Goal: Information Seeking & Learning: Learn about a topic

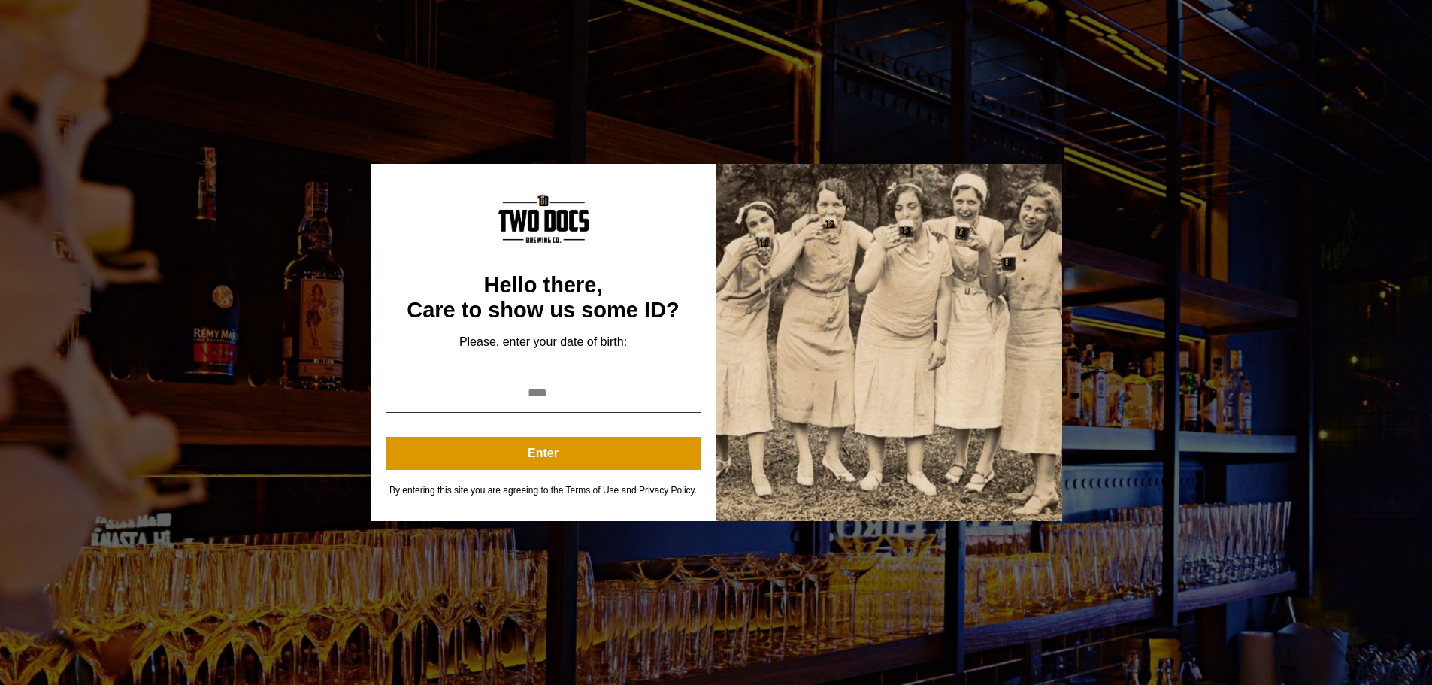
click at [648, 389] on input "year" at bounding box center [544, 392] width 316 height 39
type input "****"
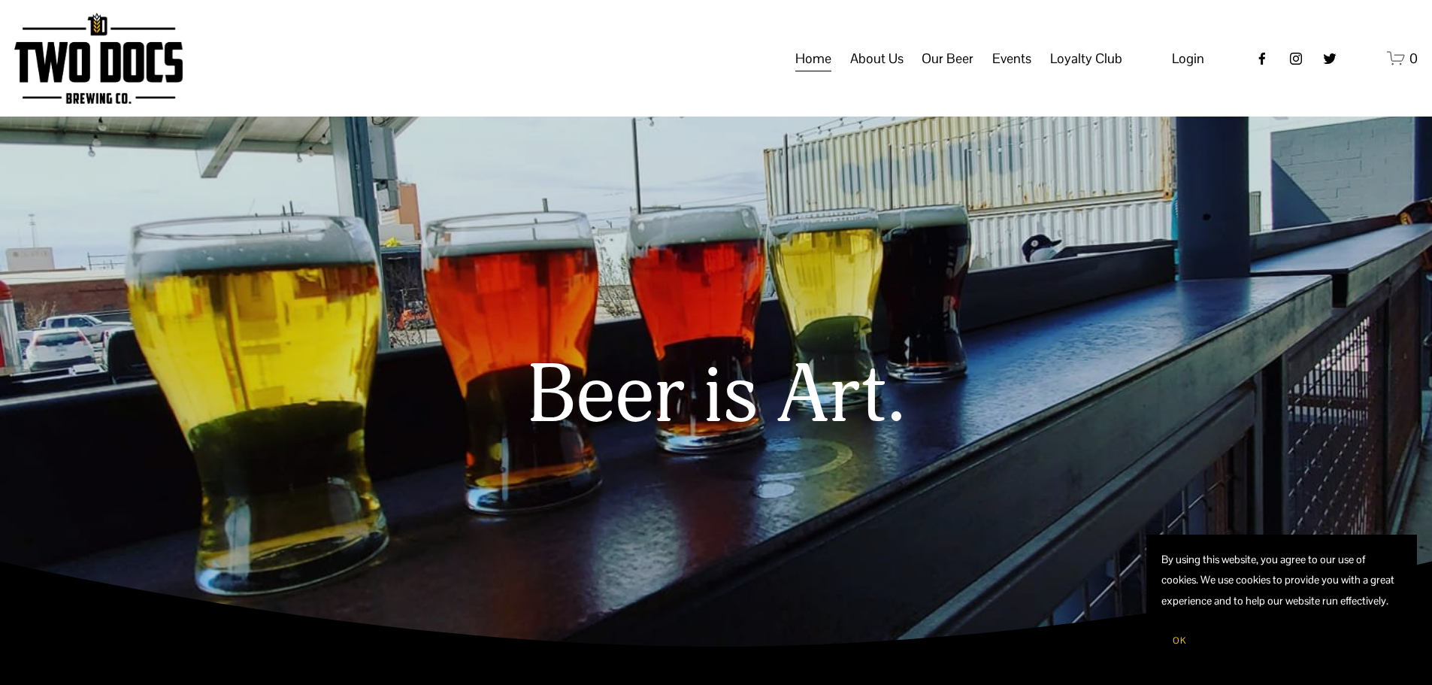
click at [0, 0] on span "Taproom Menu" at bounding box center [0, 0] width 0 height 0
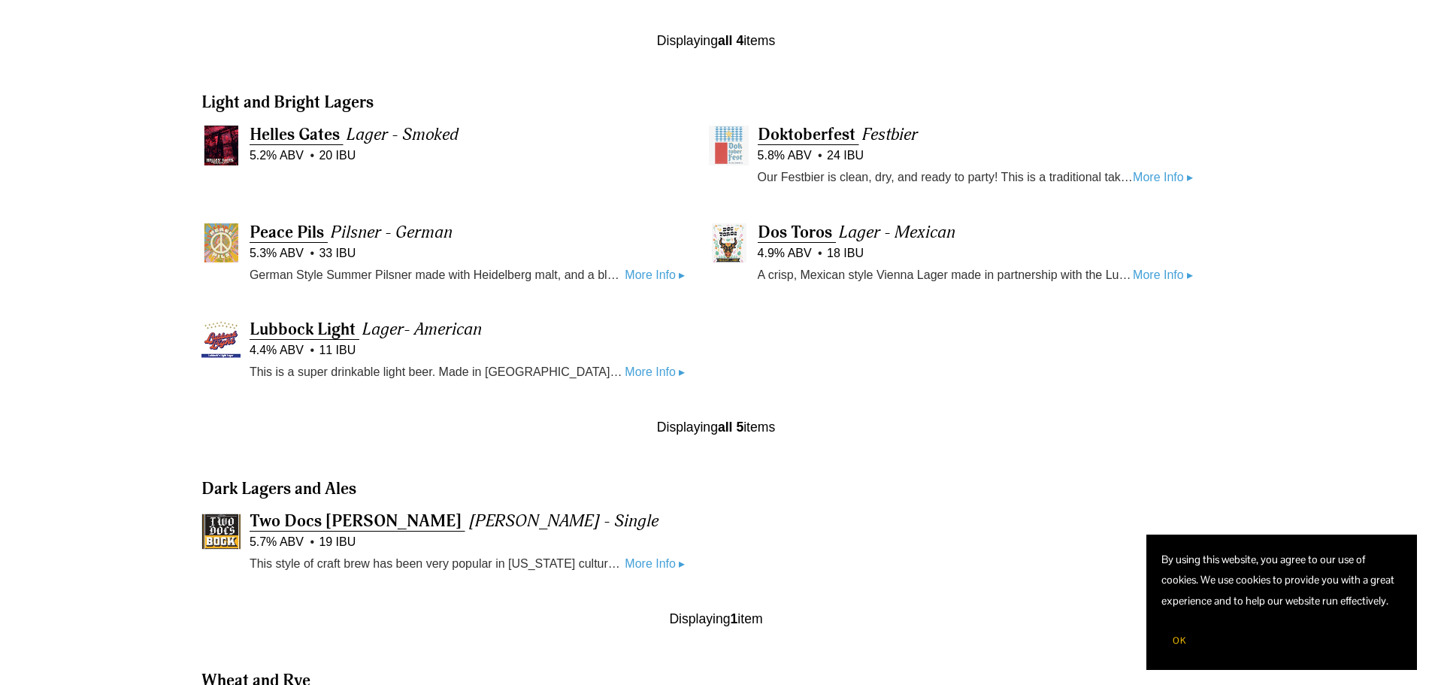
scroll to position [1002, 0]
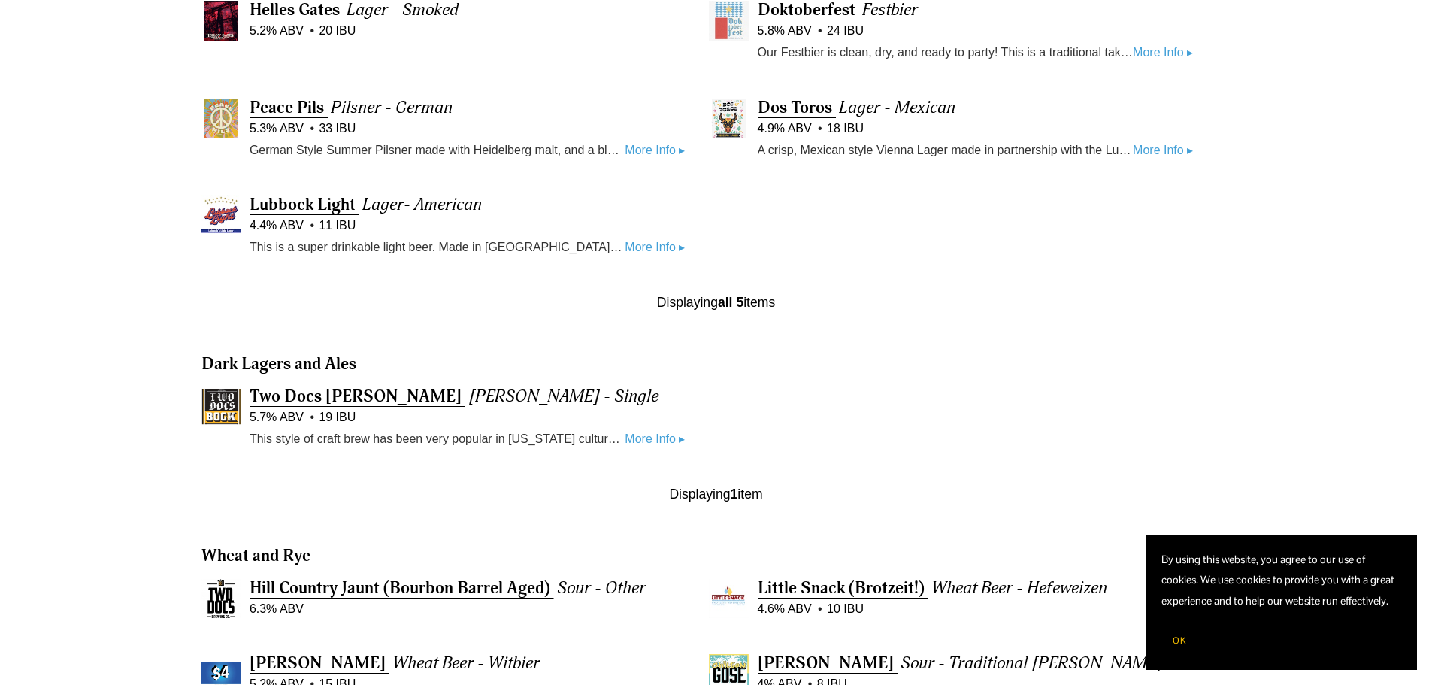
click at [1168, 153] on link "More Info ▸" at bounding box center [1163, 151] width 60 height 20
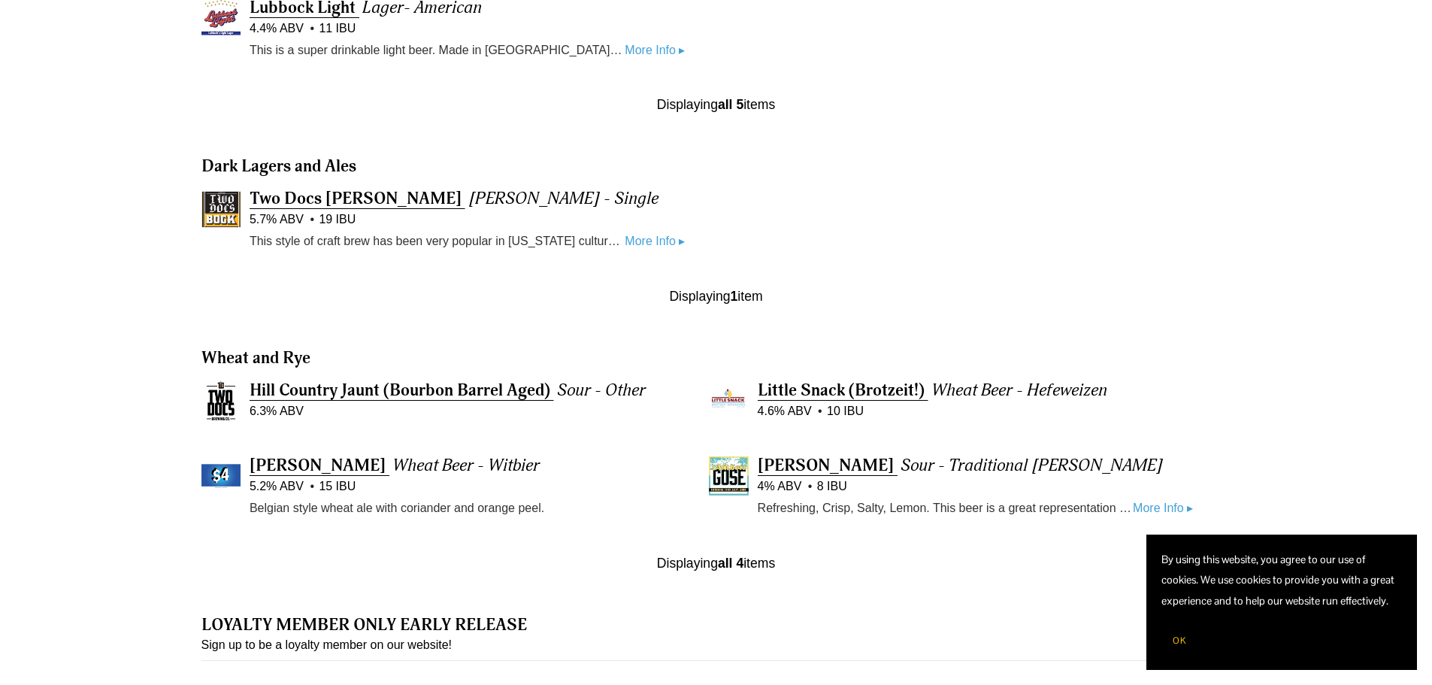
scroll to position [1253, 0]
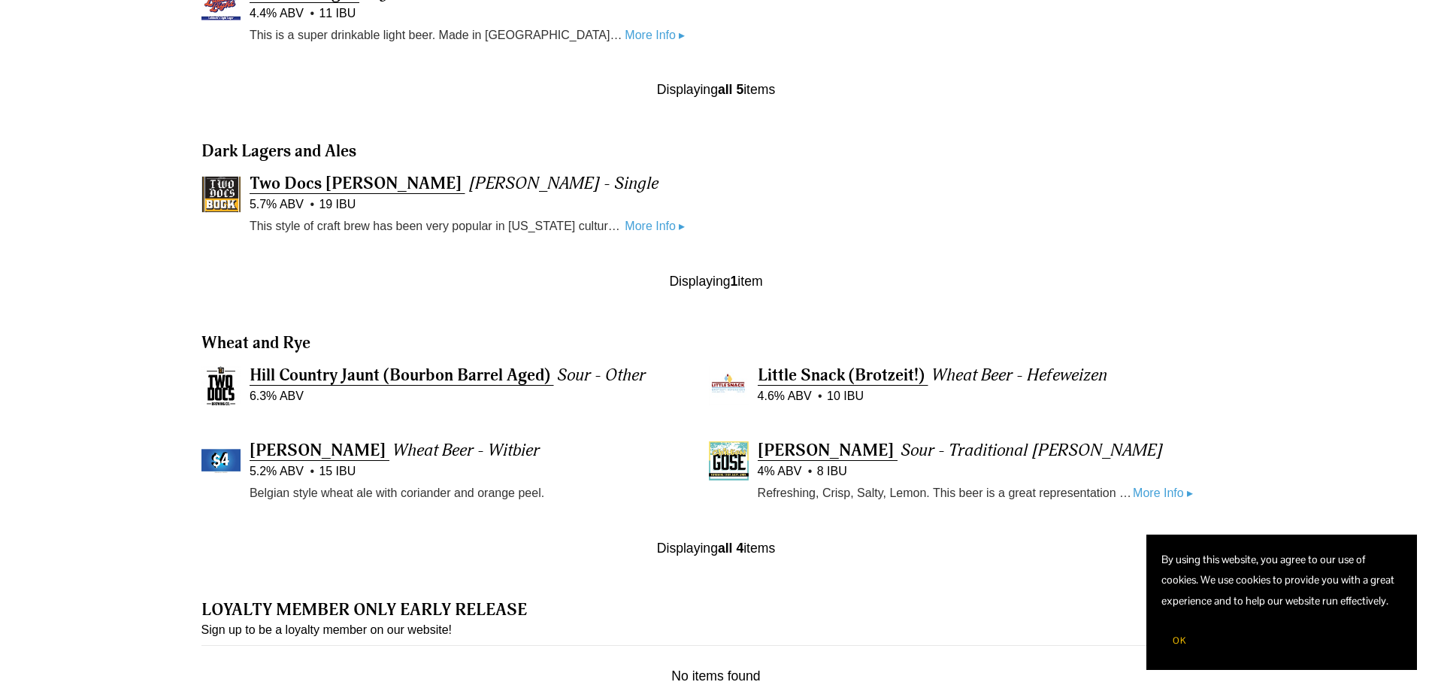
click at [1159, 487] on link "More Info ▸" at bounding box center [1163, 493] width 60 height 20
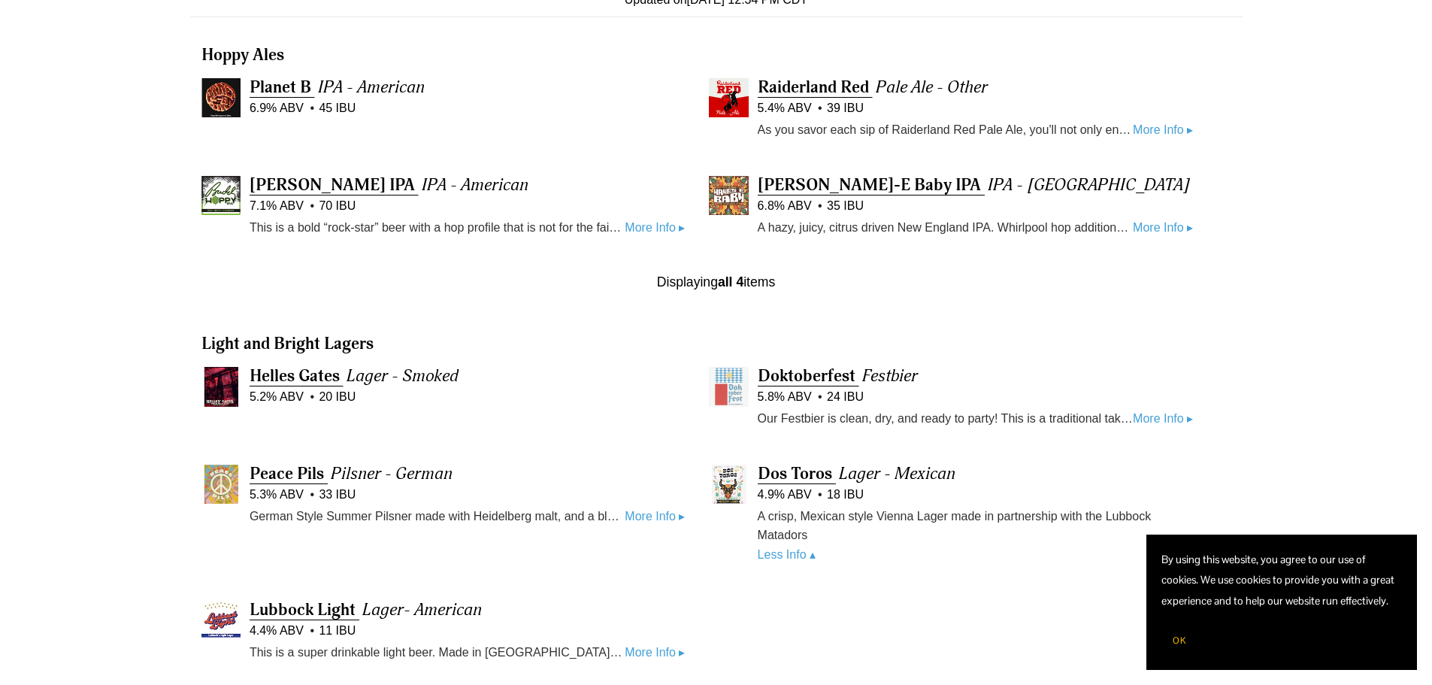
scroll to position [873, 0]
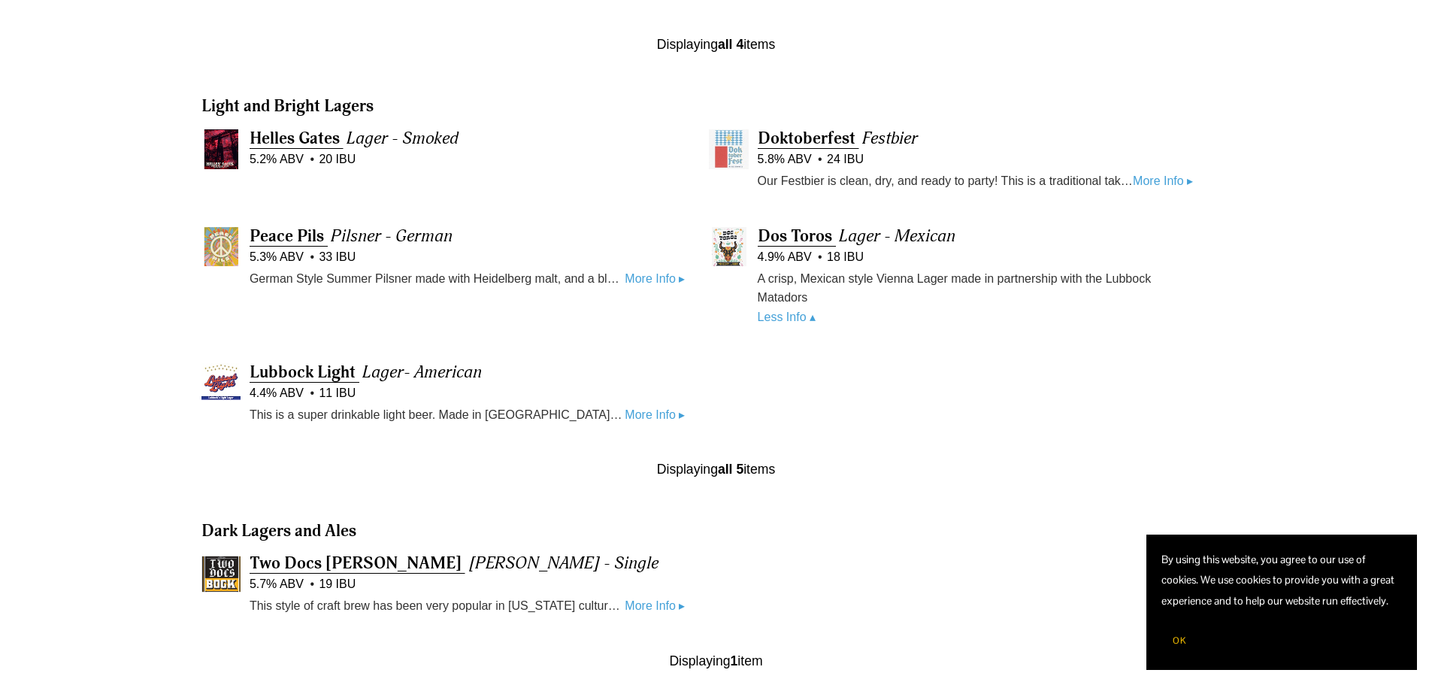
click at [651, 413] on link "More Info ▸" at bounding box center [654, 415] width 60 height 20
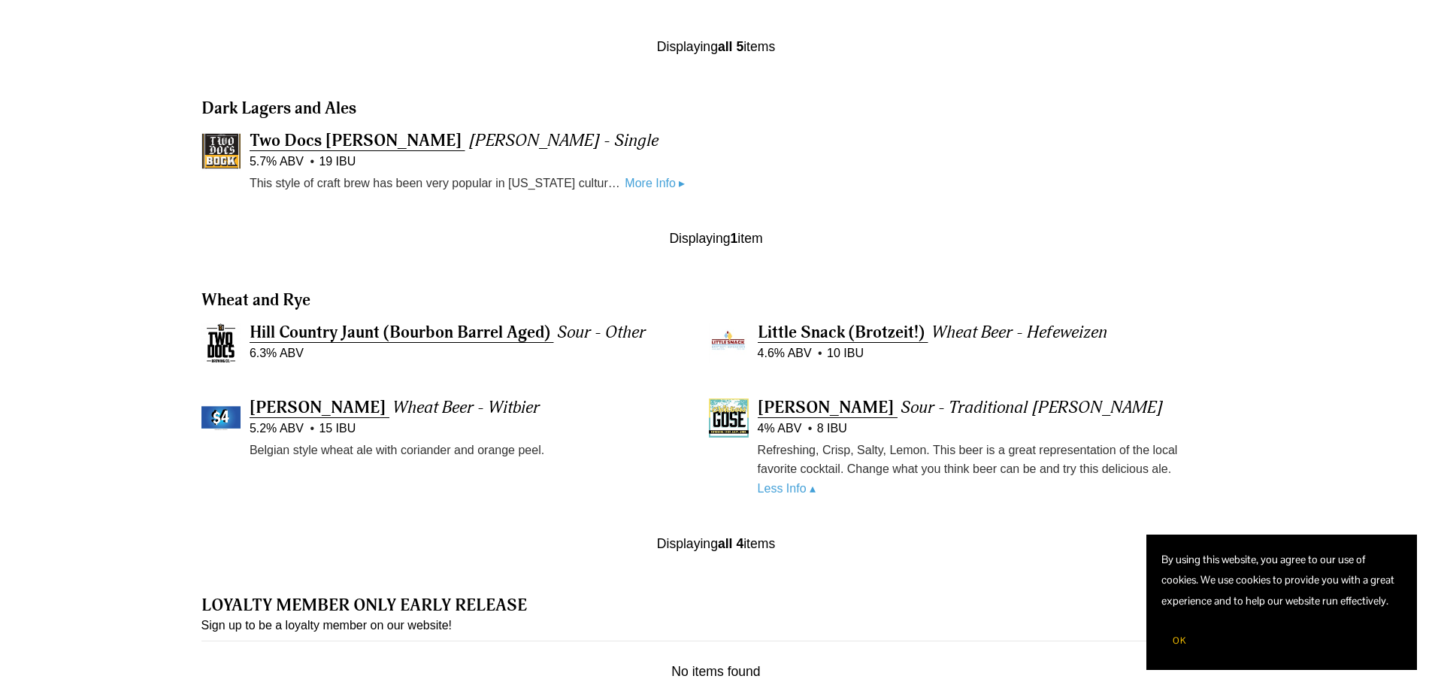
scroll to position [1374, 0]
